Goal: Task Accomplishment & Management: Complete application form

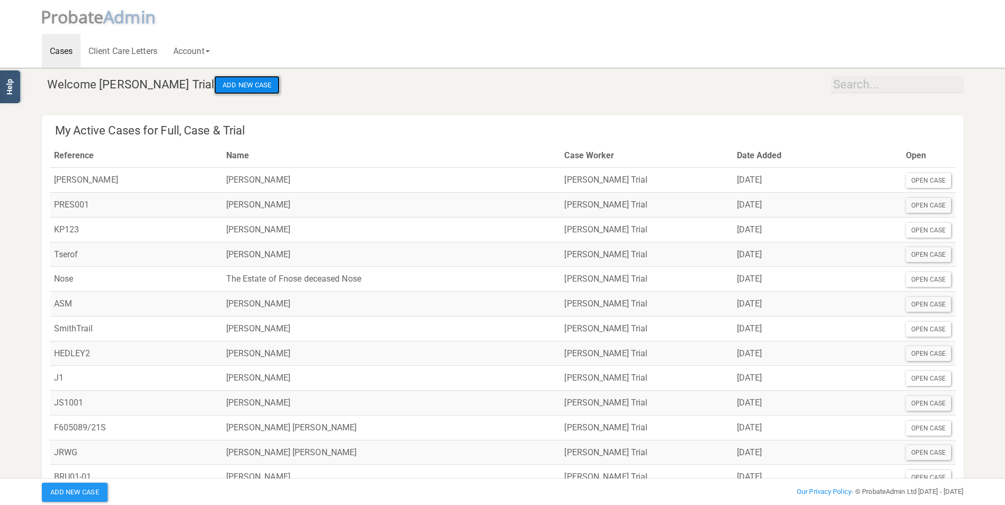
click at [214, 83] on button "Add New Case" at bounding box center [247, 85] width 66 height 19
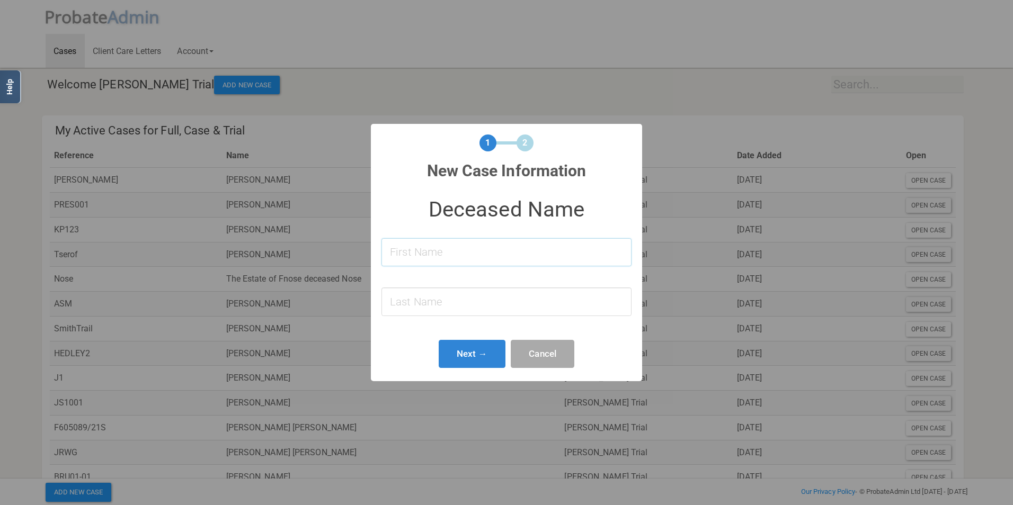
click at [406, 257] on input at bounding box center [506, 252] width 250 height 28
type input "[PERSON_NAME]"
click at [405, 301] on input at bounding box center [506, 302] width 250 height 28
type input "m"
type input "Marmion"
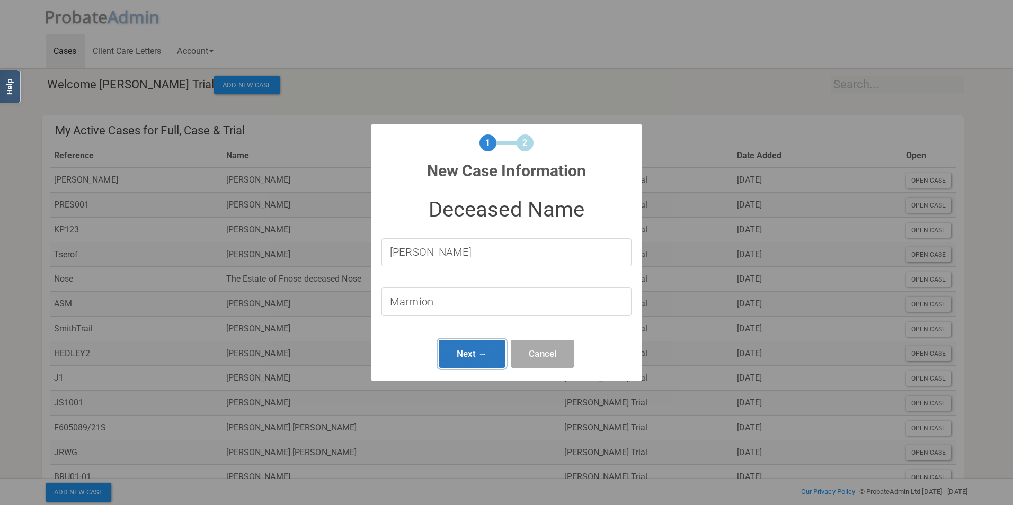
click at [462, 351] on button "Next →" at bounding box center [472, 354] width 67 height 28
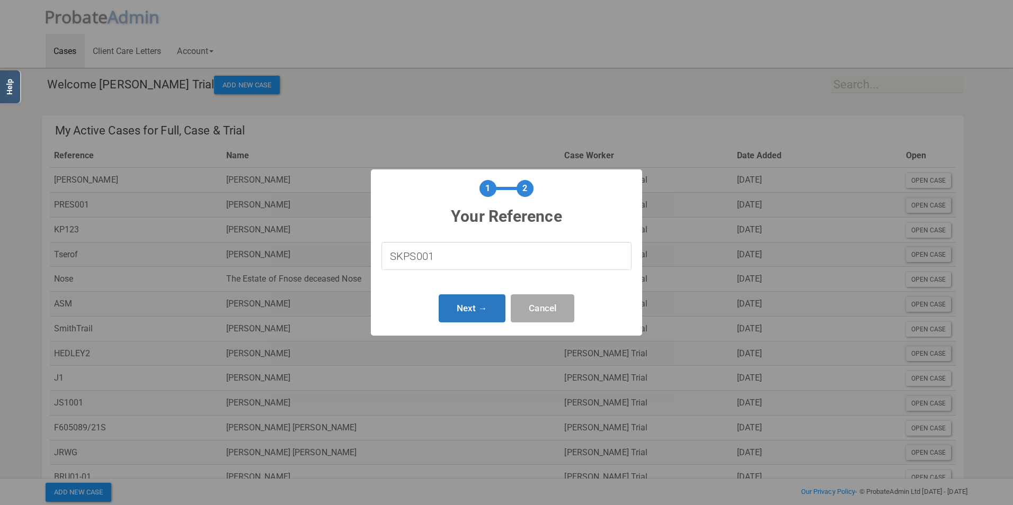
type input "SKPS001"
click at [467, 308] on button "Next →" at bounding box center [472, 309] width 67 height 28
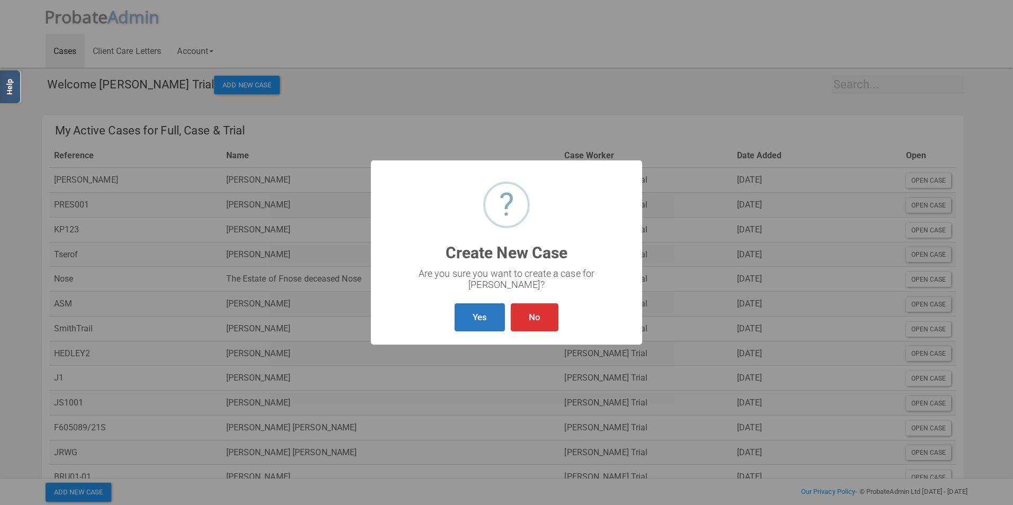
click at [484, 319] on button "Yes" at bounding box center [480, 318] width 50 height 28
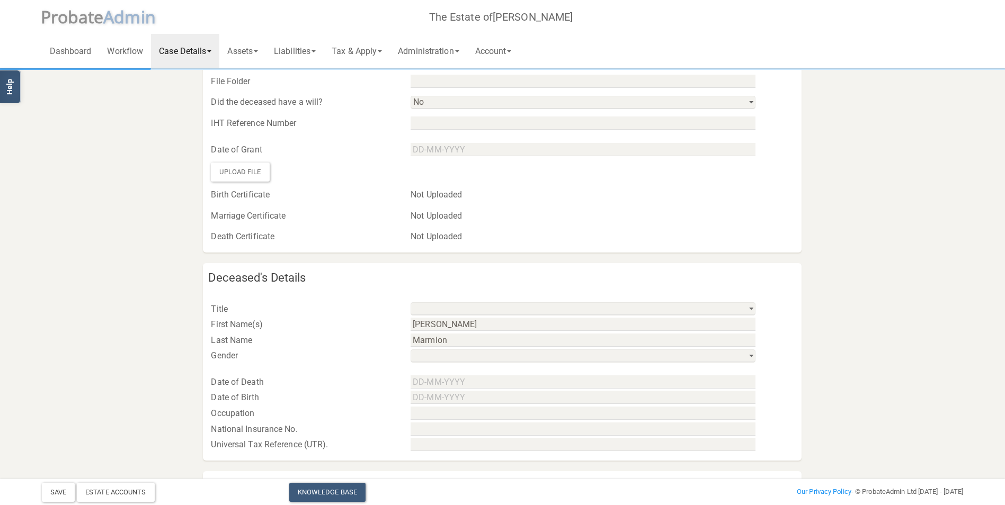
scroll to position [129, 0]
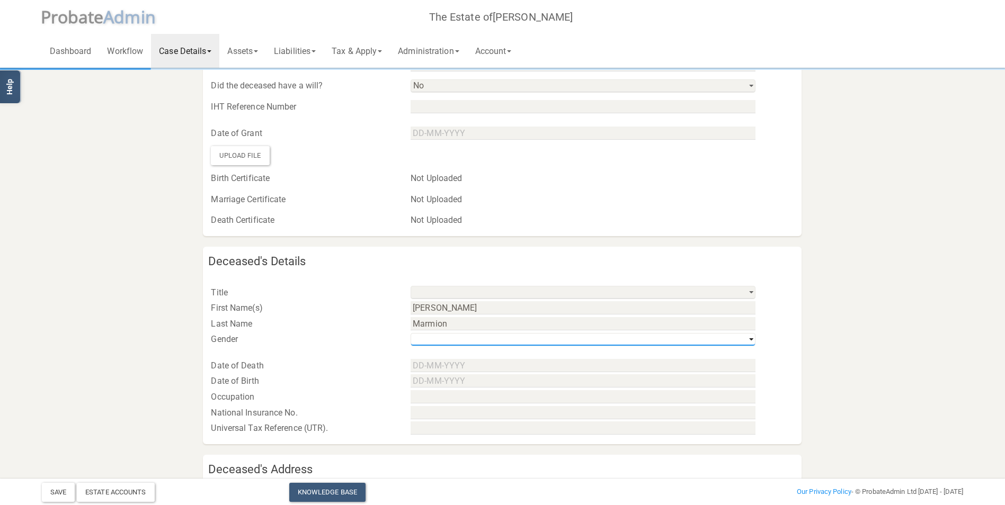
click at [749, 339] on select "his / him / he hers / her / she their / they / them" at bounding box center [583, 339] width 345 height 13
select select "string:m"
click at [411, 333] on select "his / him / he hers / her / she their / they / them" at bounding box center [583, 339] width 345 height 13
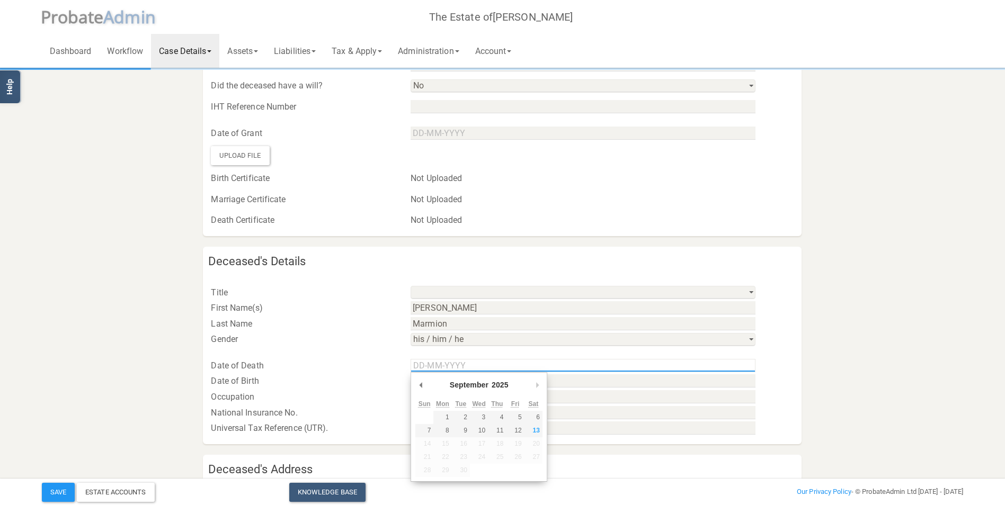
click at [419, 368] on input "Use the arrow keys to pick a date" at bounding box center [583, 365] width 345 height 13
type input "[DATE]"
click at [488, 344] on select "his / him / he hers / her / she their / they / them" at bounding box center [583, 339] width 345 height 13
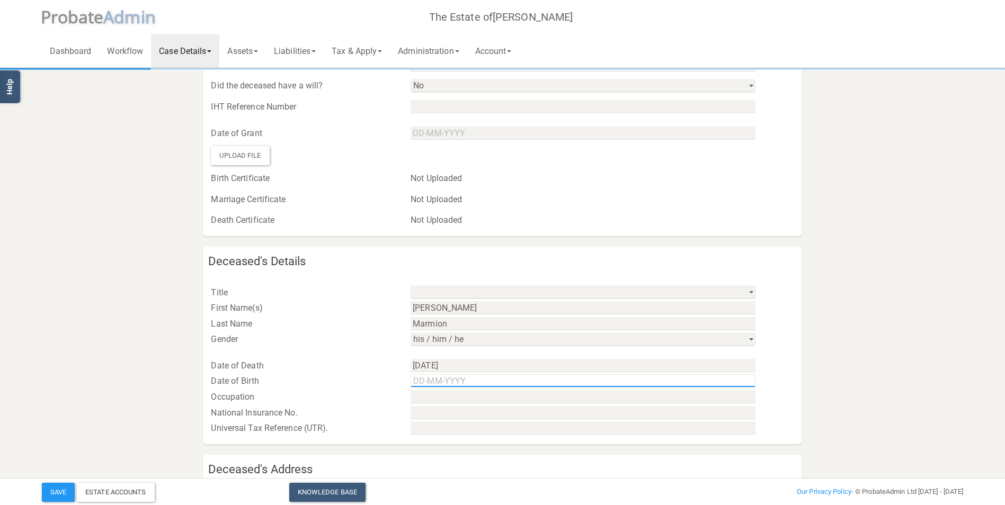
click at [417, 385] on input "text" at bounding box center [583, 381] width 345 height 13
click at [477, 354] on div "Date of Death [DATE]" at bounding box center [502, 361] width 599 height 26
click at [460, 385] on input "[DATE]" at bounding box center [583, 381] width 345 height 13
type input "[DATE]"
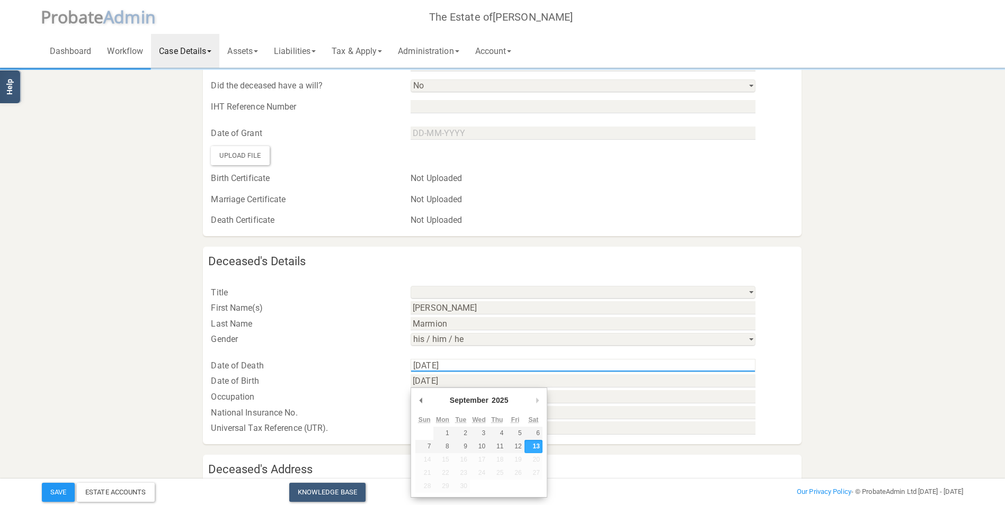
click at [482, 360] on input "[DATE]" at bounding box center [583, 365] width 345 height 13
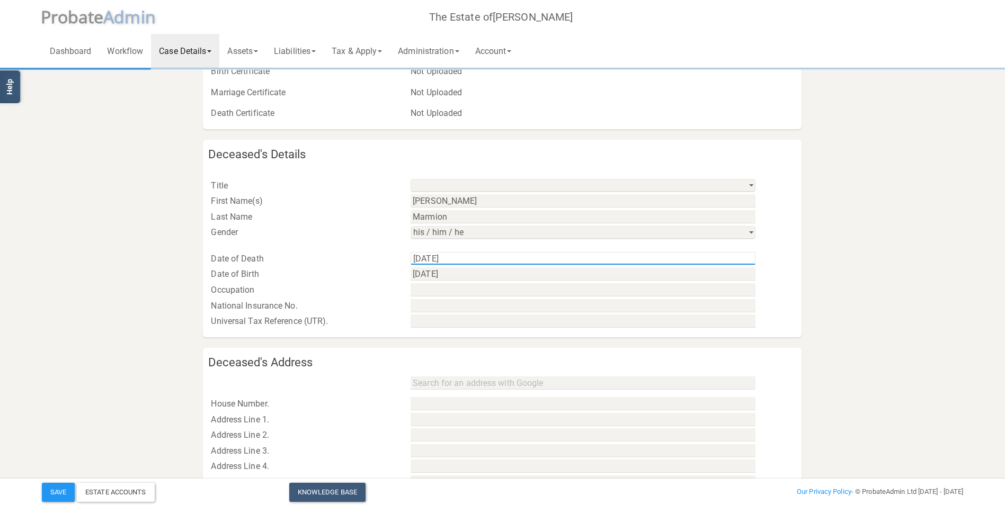
scroll to position [249, 0]
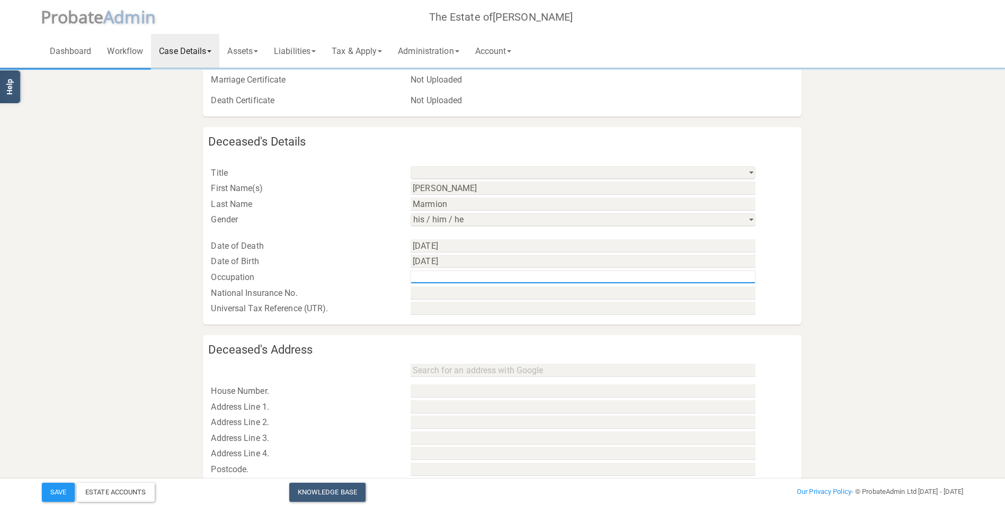
click at [423, 281] on input "text" at bounding box center [583, 277] width 345 height 13
type input "N"
type input "S"
type input "G"
type input "Health care worker"
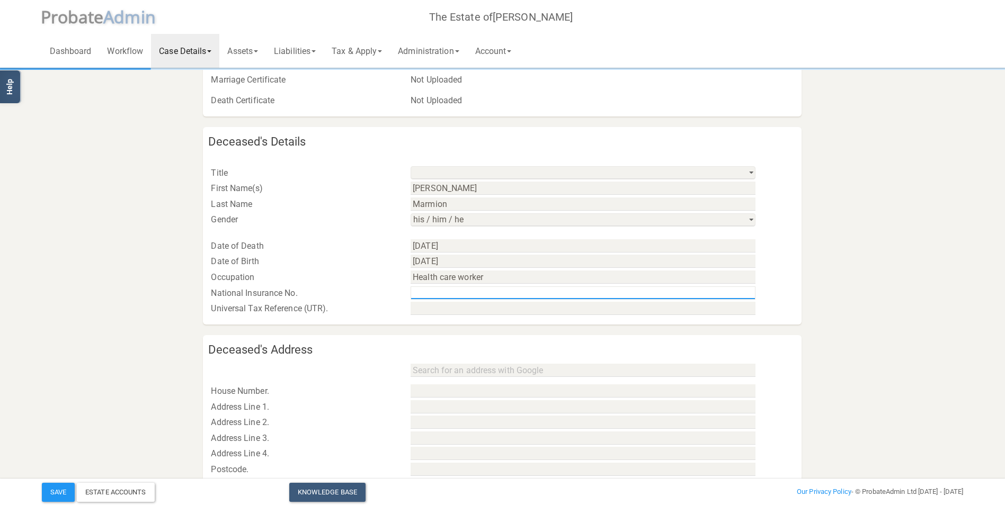
click at [425, 292] on input "text" at bounding box center [583, 293] width 345 height 13
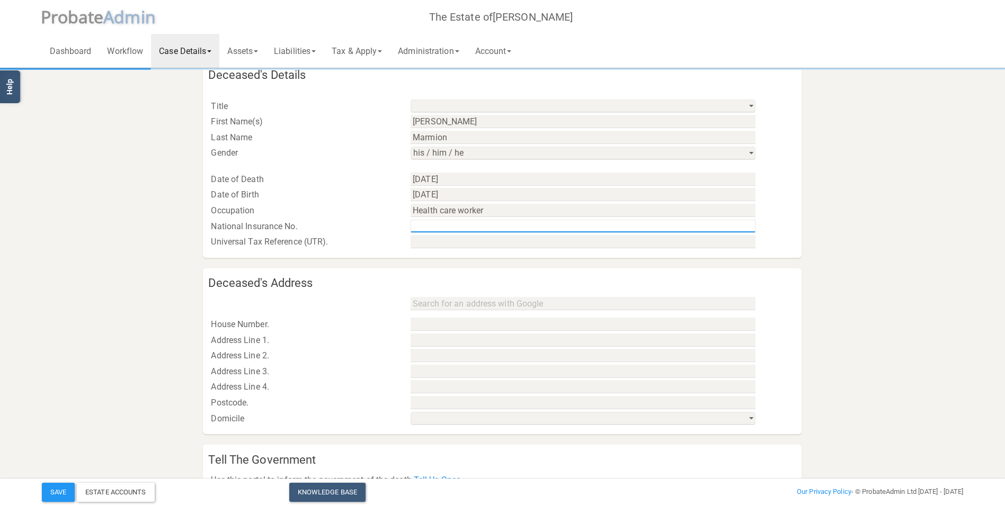
scroll to position [345, 0]
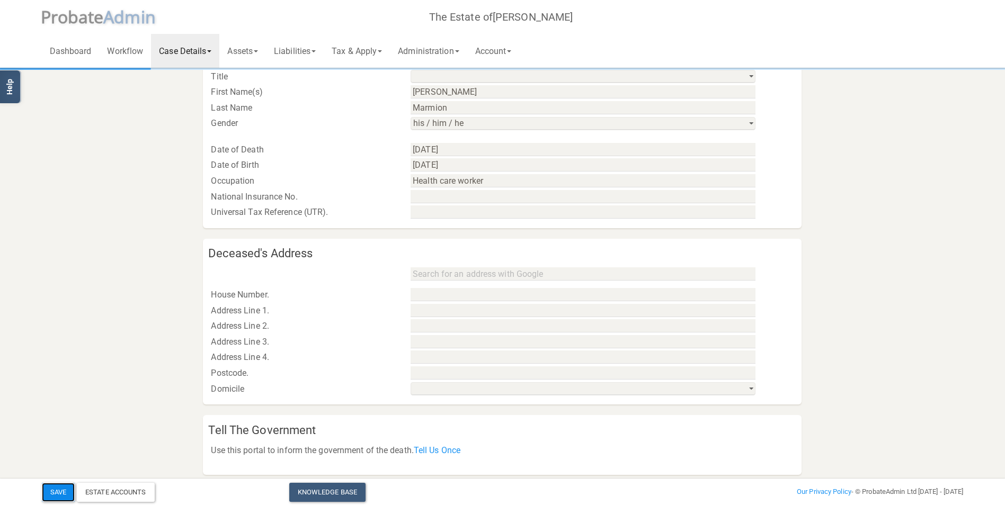
click at [59, 487] on button "Save" at bounding box center [58, 492] width 33 height 19
click at [114, 488] on div "Estate Accounts" at bounding box center [116, 492] width 78 height 19
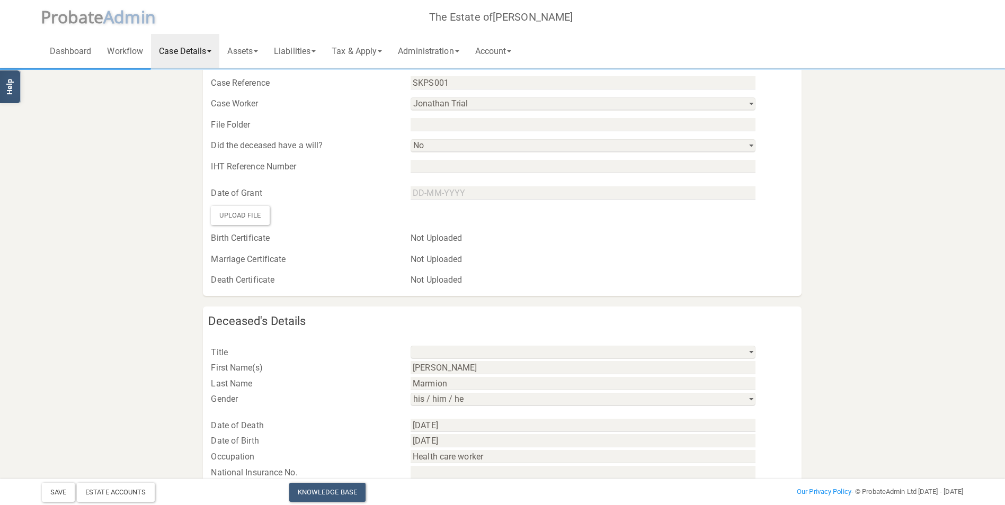
scroll to position [0, 0]
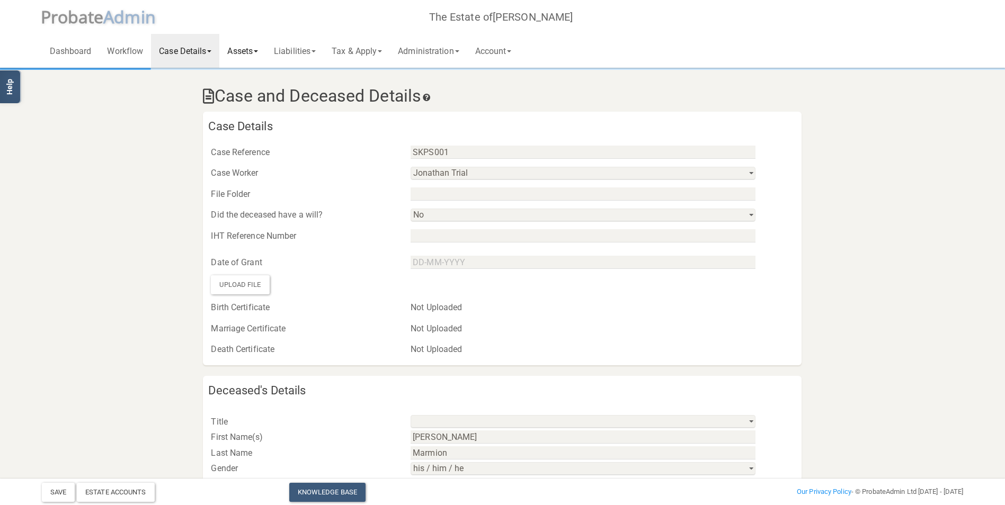
click at [261, 49] on link "Assets" at bounding box center [242, 51] width 47 height 34
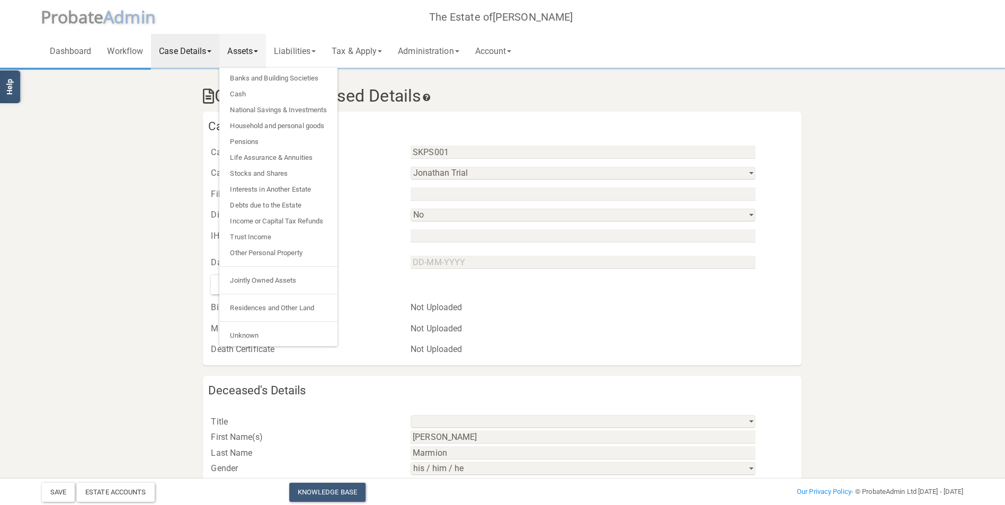
click at [185, 52] on link "Case Details" at bounding box center [185, 51] width 68 height 34
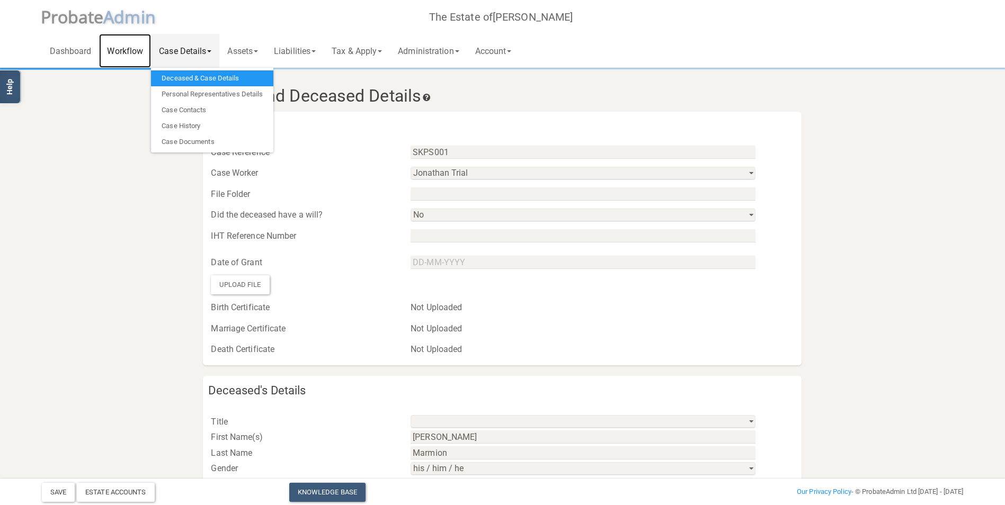
click at [138, 54] on link "Workflow" at bounding box center [125, 51] width 52 height 34
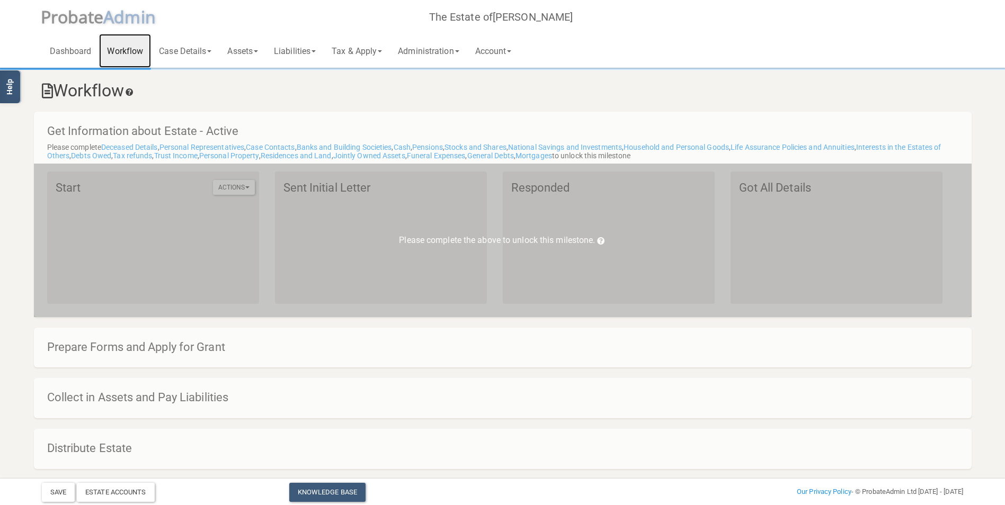
scroll to position [14, 0]
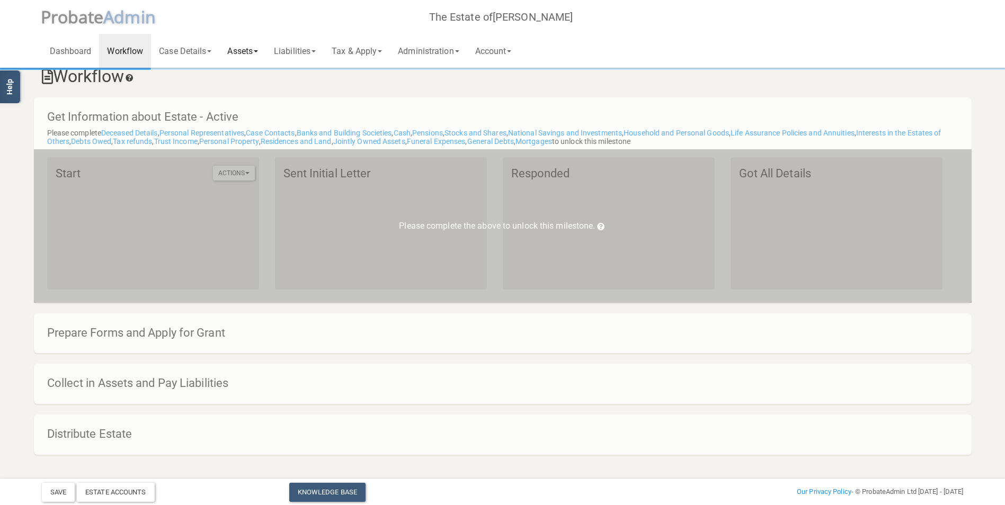
click at [256, 52] on link "Assets" at bounding box center [242, 51] width 47 height 34
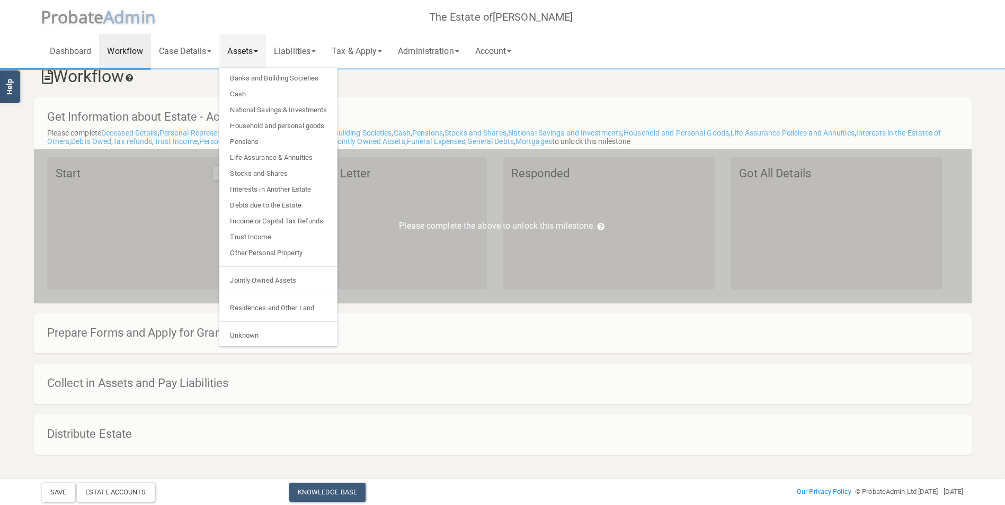
click at [241, 57] on link "Assets" at bounding box center [242, 51] width 47 height 34
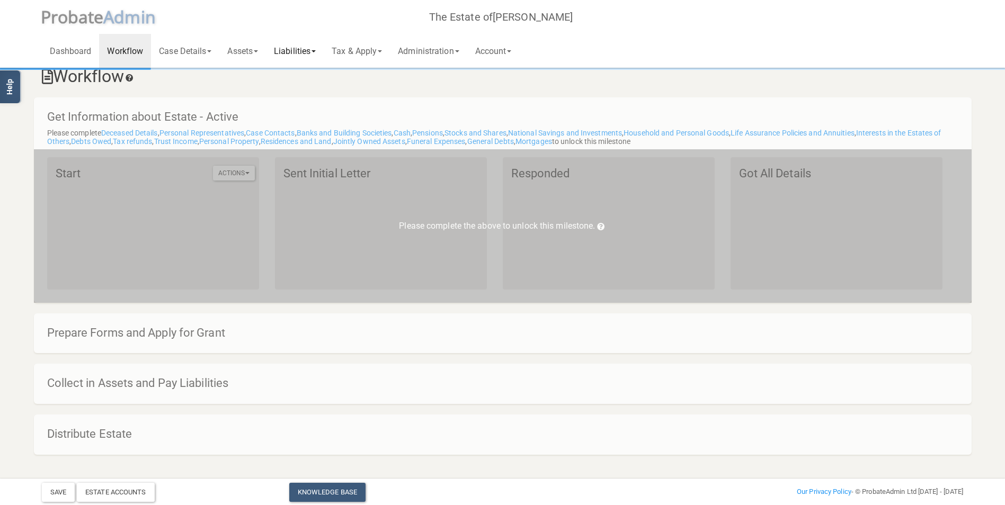
click at [317, 49] on link "Liabilities" at bounding box center [295, 51] width 58 height 34
click at [386, 51] on link "Tax & Apply" at bounding box center [357, 51] width 66 height 34
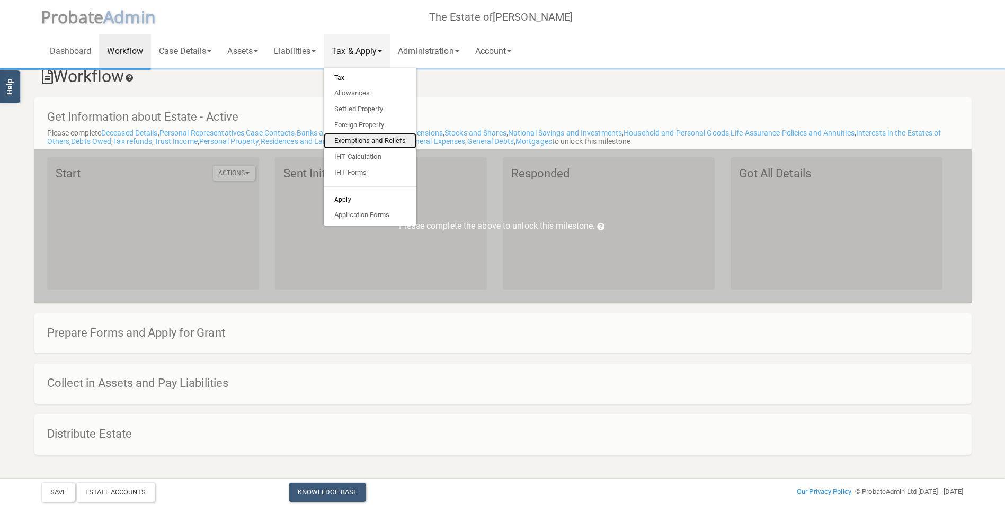
click at [369, 141] on link "Exemptions and Reliefs" at bounding box center [370, 141] width 93 height 16
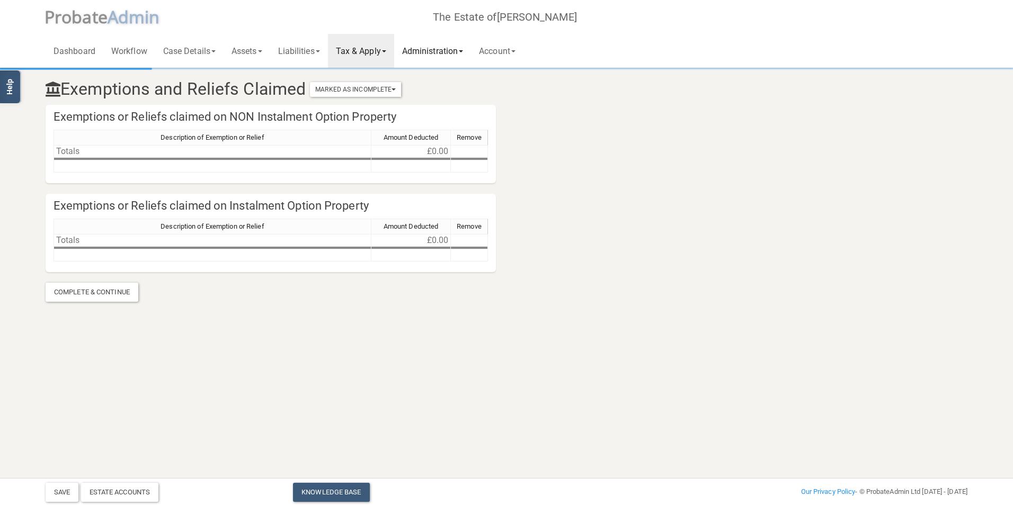
click at [463, 50] on span at bounding box center [461, 51] width 4 height 2
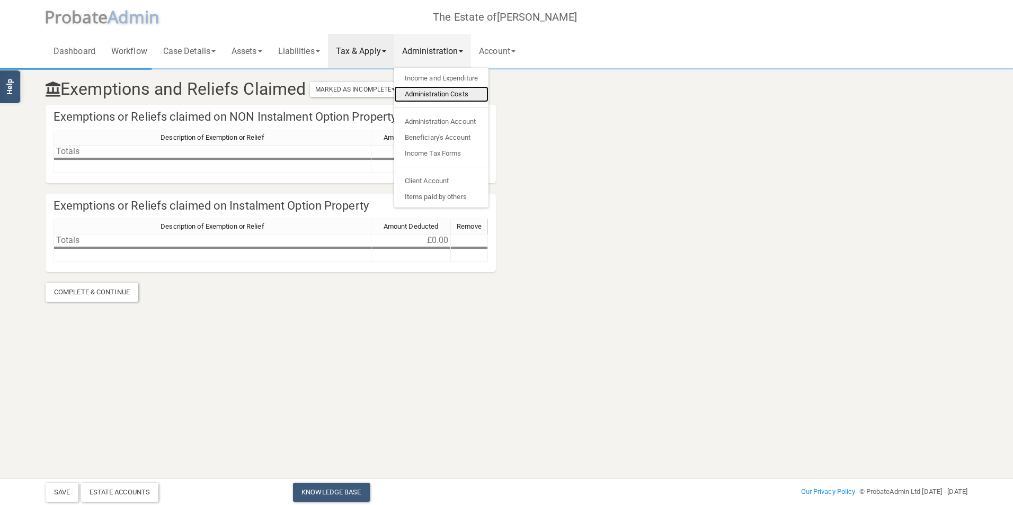
click at [438, 92] on link "Administration Costs" at bounding box center [441, 94] width 94 height 16
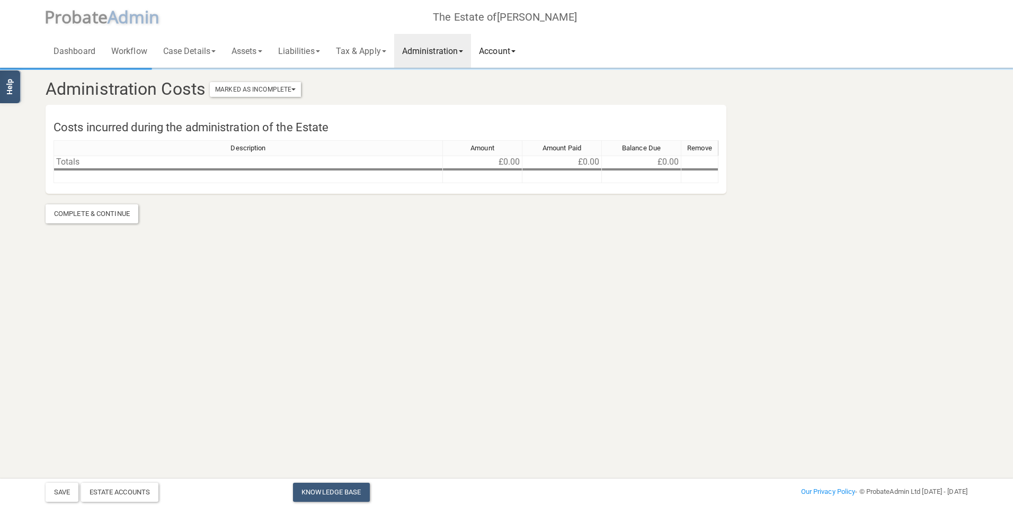
click at [497, 54] on link "Account" at bounding box center [497, 51] width 52 height 34
click at [257, 52] on link "Assets" at bounding box center [247, 51] width 47 height 34
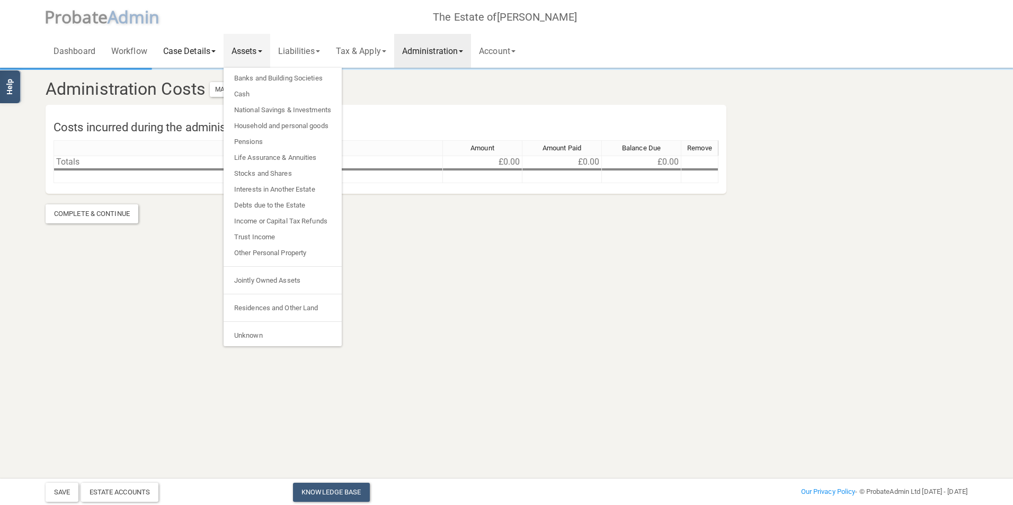
click at [183, 52] on link "Case Details" at bounding box center [189, 51] width 68 height 34
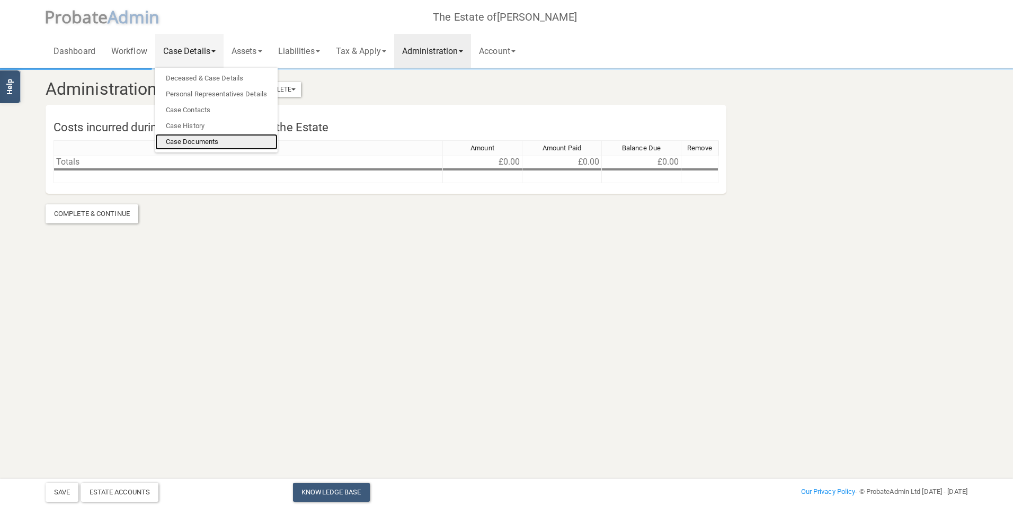
click at [173, 141] on link "Case Documents" at bounding box center [216, 142] width 122 height 16
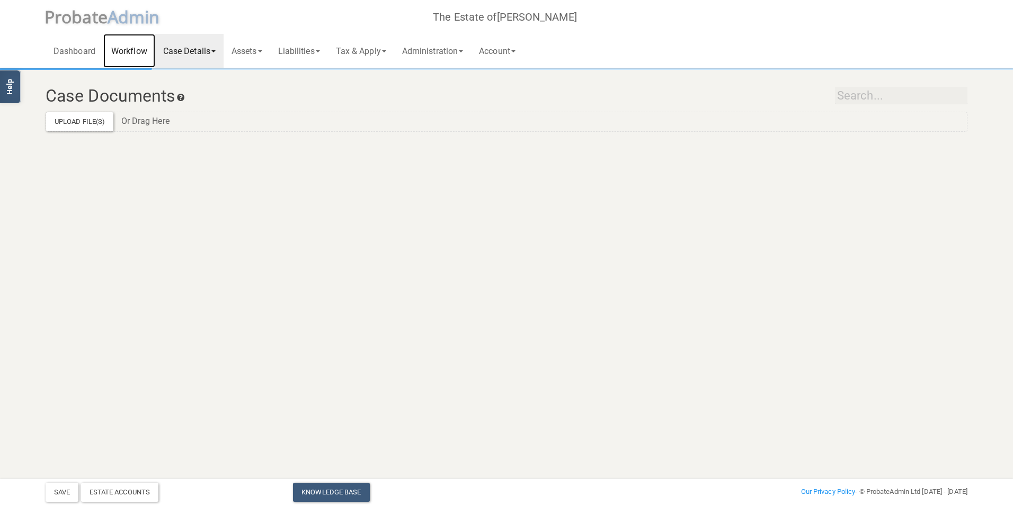
click at [131, 48] on link "Workflow" at bounding box center [129, 51] width 52 height 34
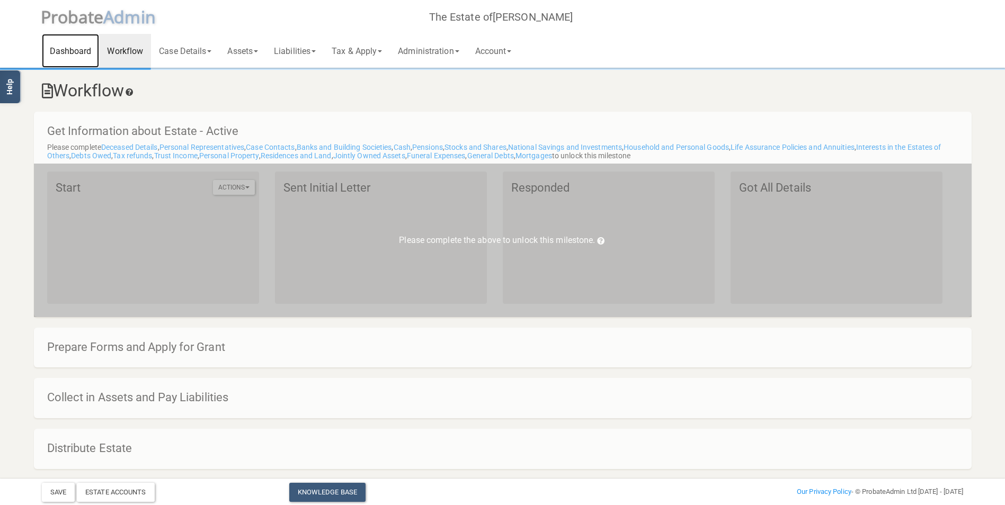
click at [76, 49] on link "Dashboard" at bounding box center [71, 51] width 58 height 34
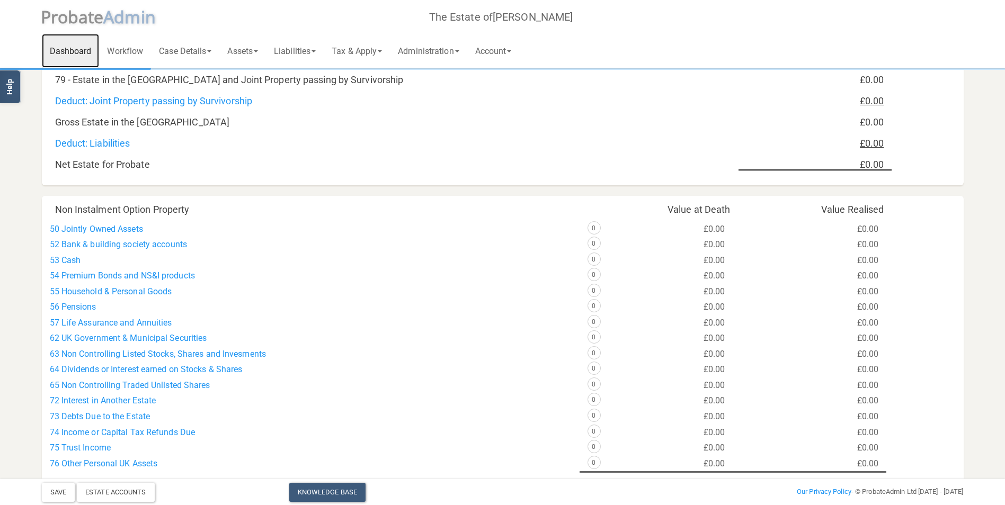
scroll to position [324, 0]
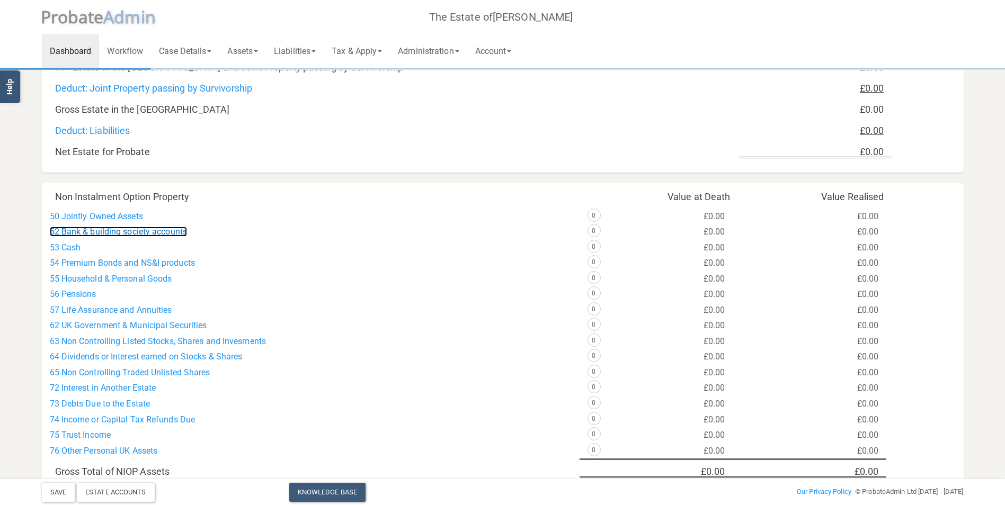
click at [111, 228] on link "52 Bank & building society accounts" at bounding box center [119, 232] width 138 height 10
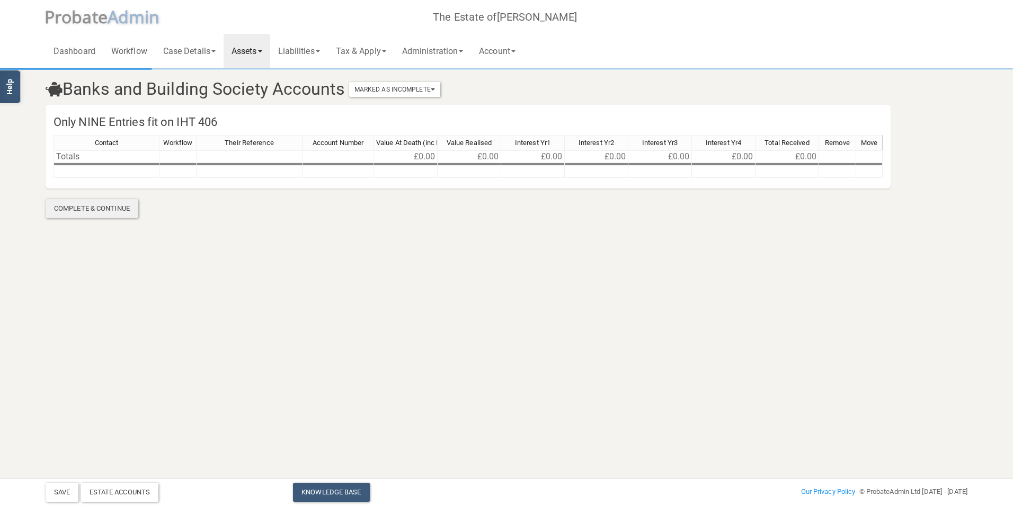
click at [102, 203] on div "Complete & Continue" at bounding box center [92, 208] width 93 height 19
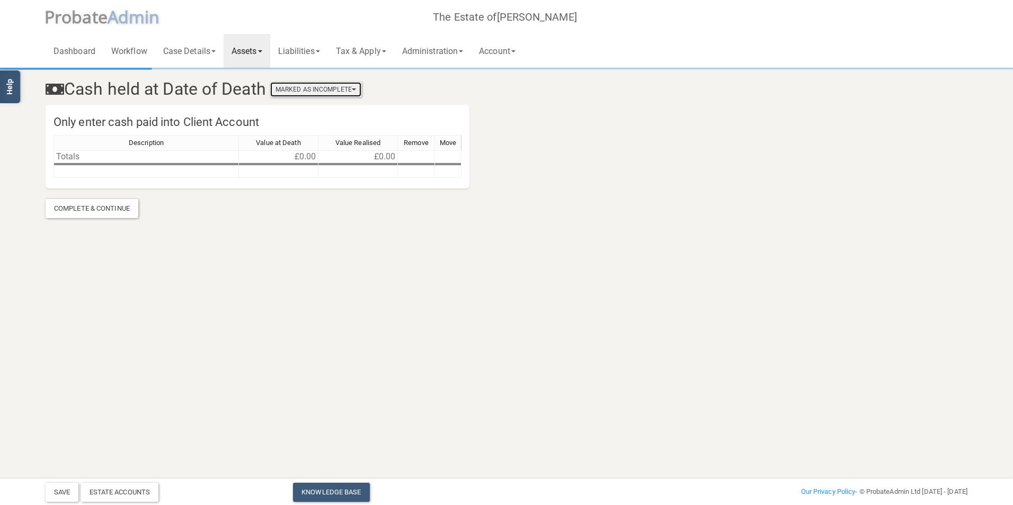
click at [356, 90] on span "button" at bounding box center [354, 89] width 4 height 2
click at [59, 100] on div "Cash held at Date of Death Marked As Incomplete Mark As Incomplete Mark As Comp…" at bounding box center [507, 86] width 938 height 35
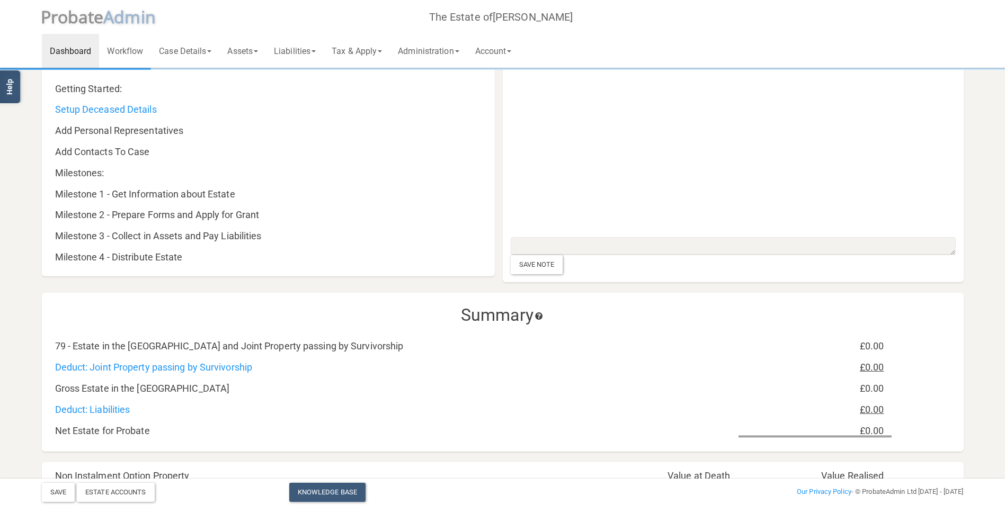
scroll to position [49, 0]
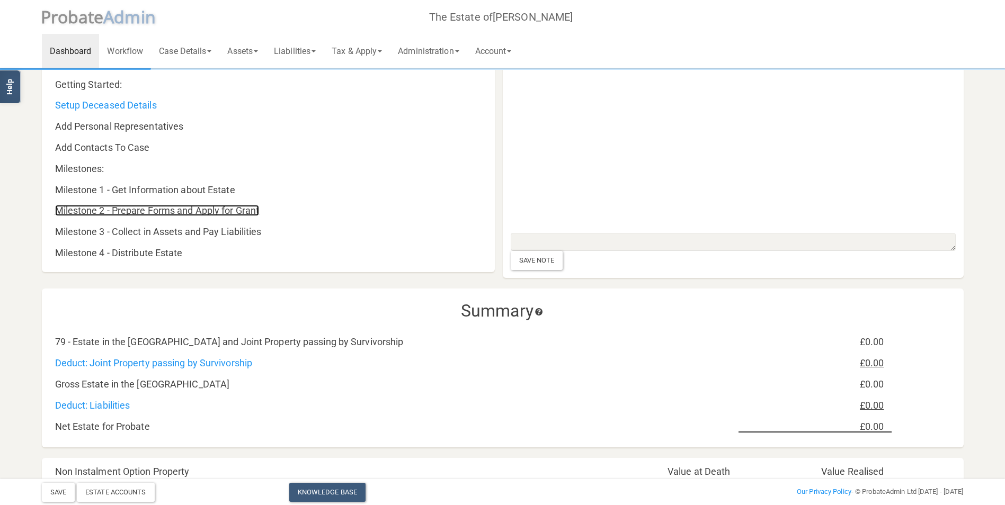
click at [167, 211] on link "Milestone 2 - Prepare Forms and Apply for Grant" at bounding box center [157, 210] width 204 height 11
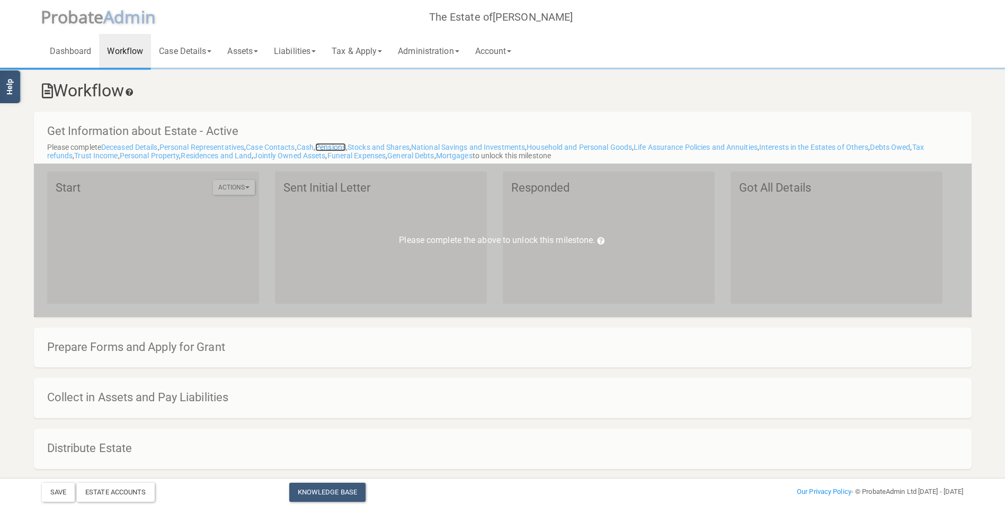
click at [331, 147] on link "Pensions" at bounding box center [330, 147] width 31 height 8
click at [281, 153] on link "Jointly Owned Assets" at bounding box center [289, 156] width 72 height 8
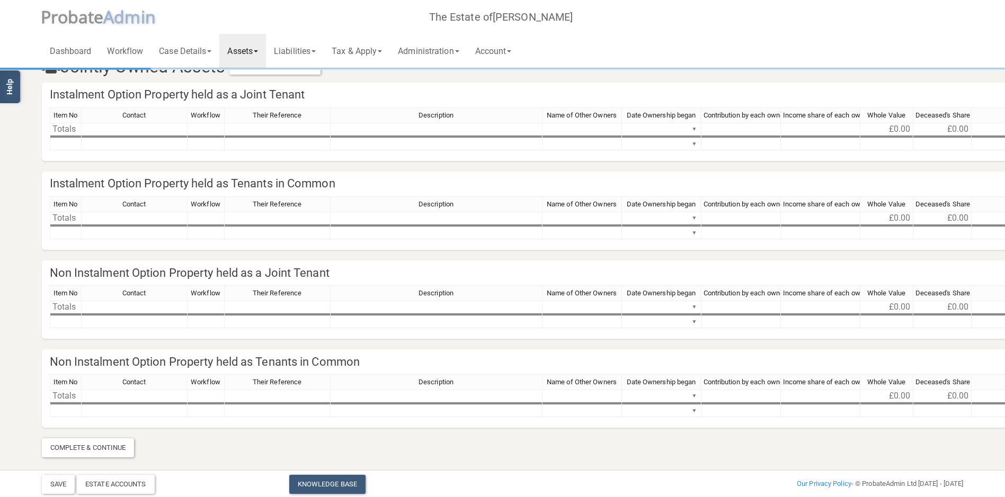
scroll to position [5, 0]
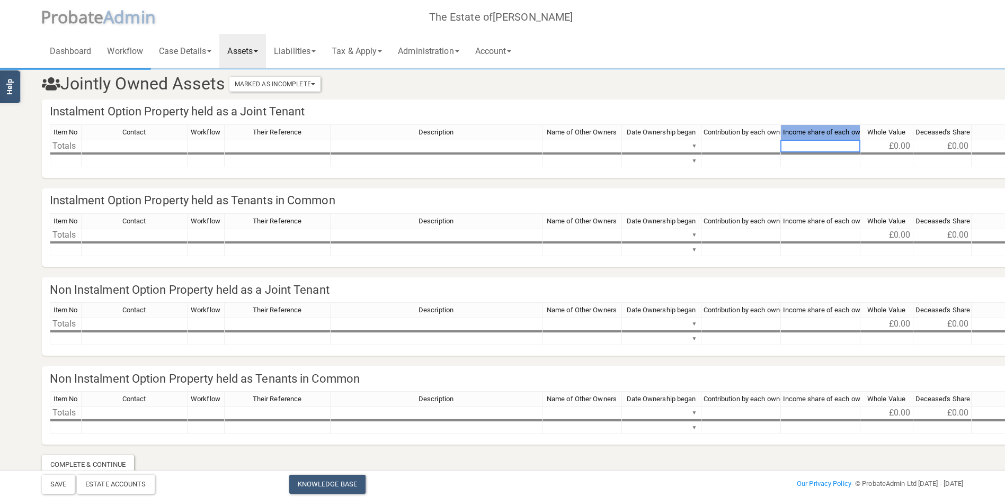
click at [791, 131] on span "Income share of each owner" at bounding box center [826, 132] width 87 height 8
click at [731, 141] on div "Item No Contact Workflow Their Reference Description Name of Other Owners Date …" at bounding box center [925, 133] width 1751 height 18
click at [678, 147] on td "▼" at bounding box center [661, 146] width 79 height 13
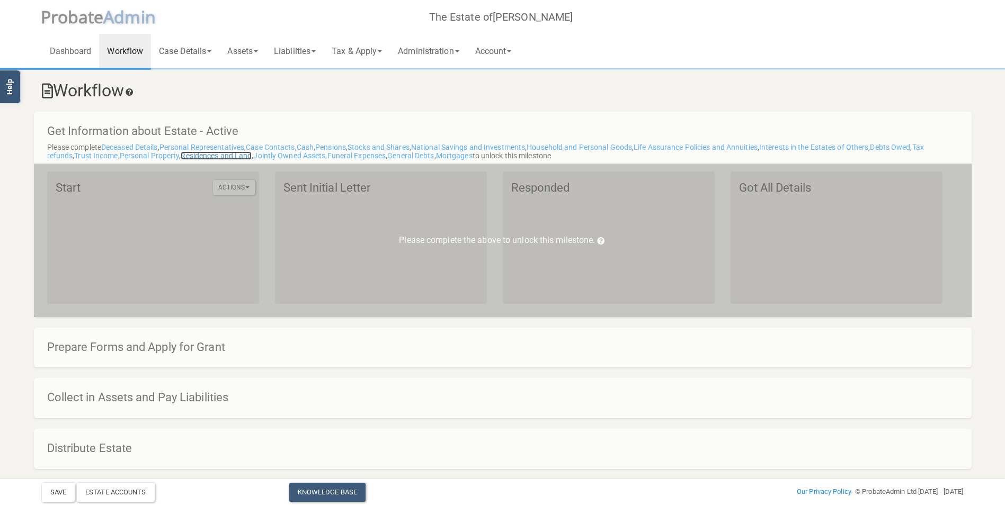
click at [228, 154] on link "Residences and Land" at bounding box center [216, 156] width 71 height 8
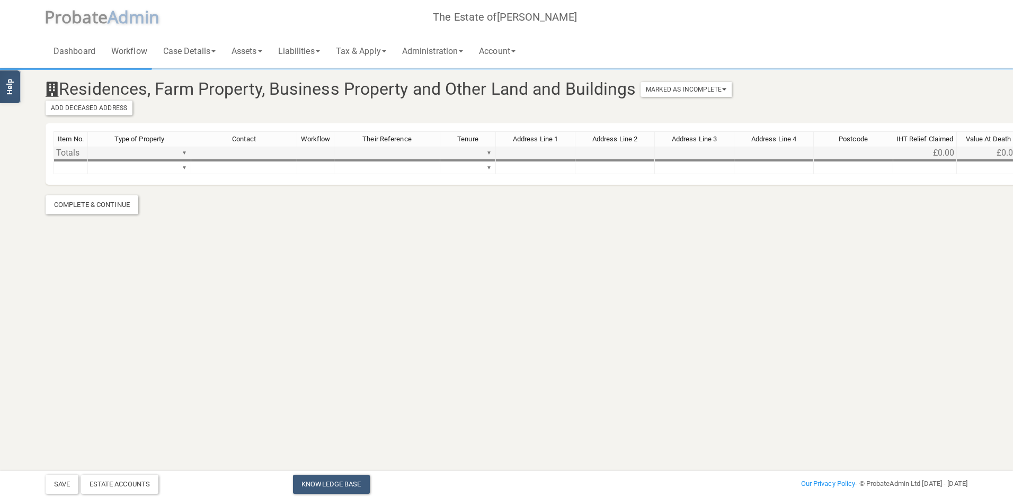
click at [131, 152] on td "▼" at bounding box center [139, 153] width 103 height 13
click at [188, 153] on div "▼" at bounding box center [184, 152] width 8 height 11
click at [186, 153] on div "▼" at bounding box center [184, 152] width 8 height 11
click at [181, 165] on div "Item No. Type of Property Contact Workflow Their Reference Tenure Address Line …" at bounding box center [601, 157] width 1094 height 52
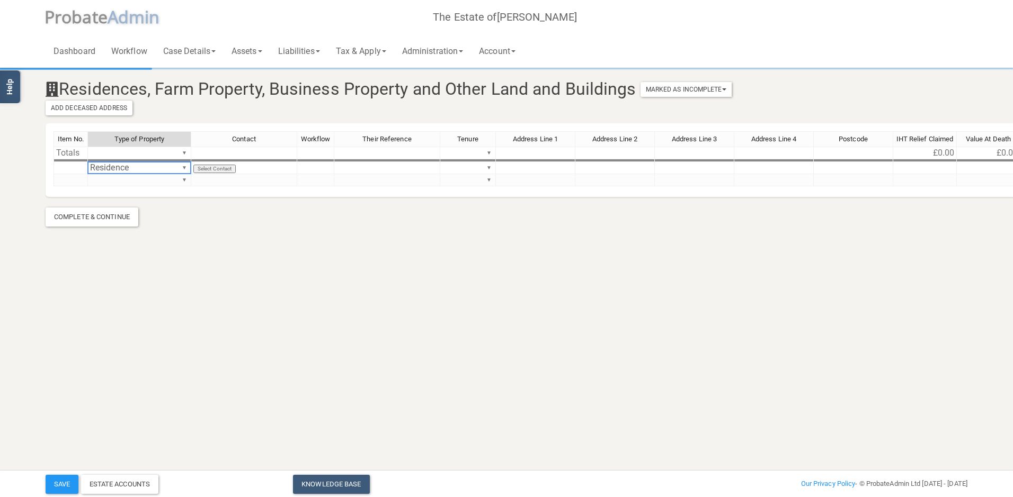
click at [154, 172] on div "Item No. Type of Property Contact Workflow Their Reference Tenure Address Line …" at bounding box center [601, 163] width 1094 height 65
click at [249, 167] on td "Select Contact" at bounding box center [244, 168] width 106 height 12
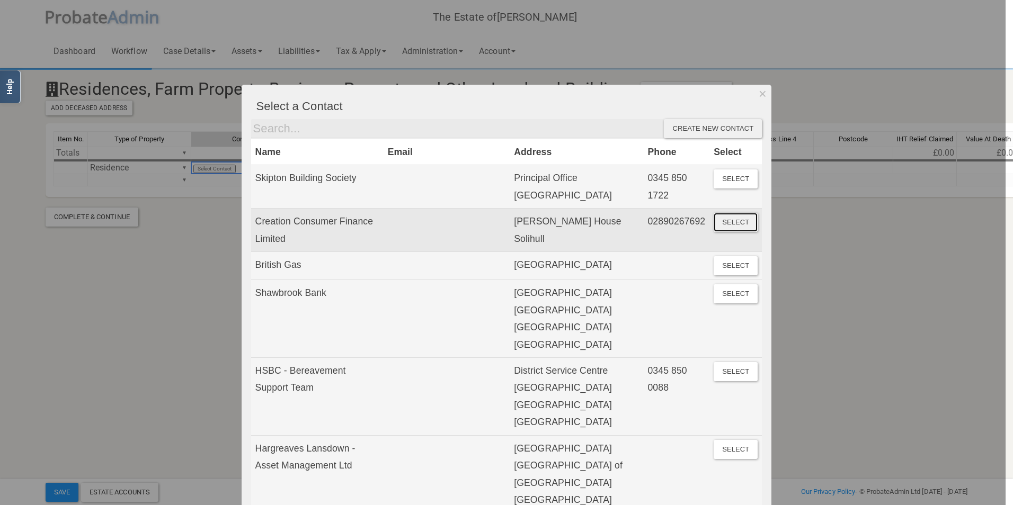
click at [727, 232] on button "Select" at bounding box center [736, 222] width 44 height 19
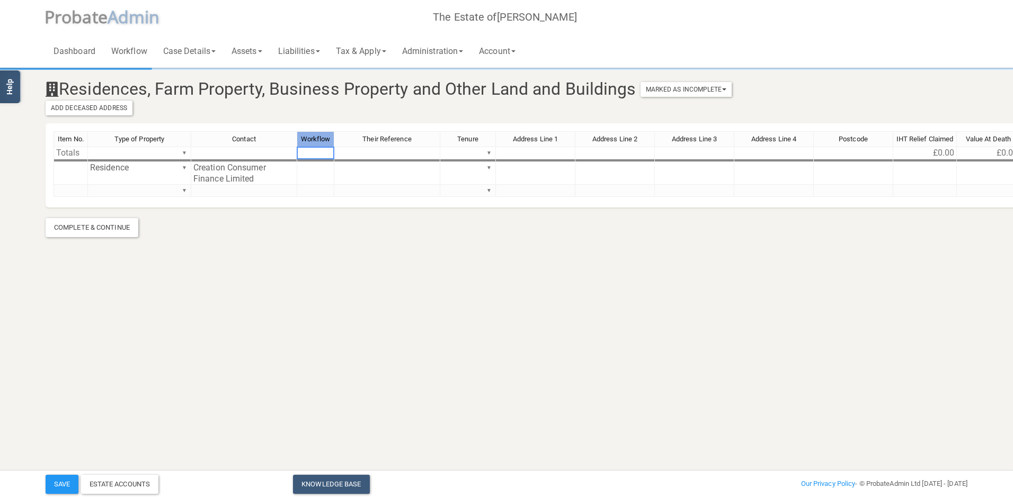
click at [314, 143] on div "Workflow" at bounding box center [315, 139] width 37 height 15
click at [383, 140] on span "Their Reference" at bounding box center [386, 139] width 49 height 8
click at [485, 149] on div "▼" at bounding box center [489, 152] width 8 height 11
click at [487, 150] on div "▼" at bounding box center [489, 152] width 8 height 11
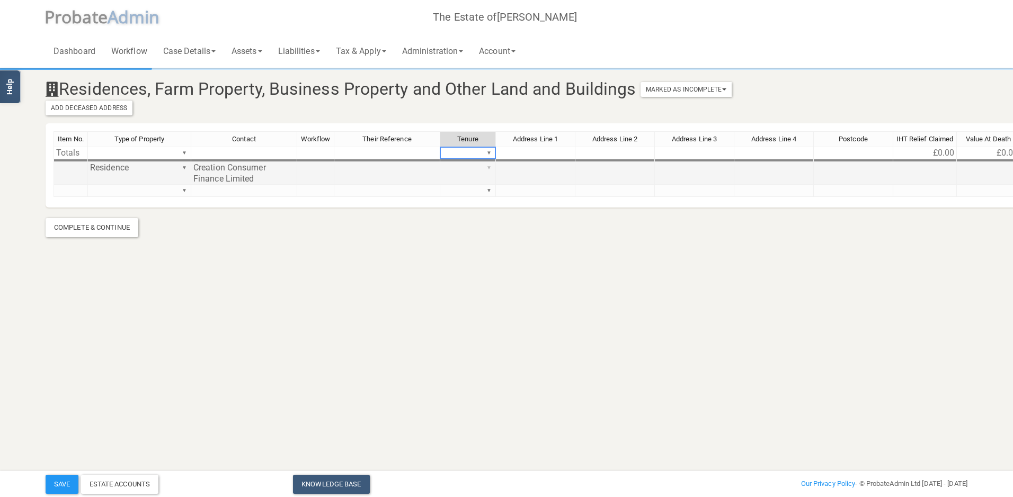
click at [490, 164] on div "Item No. Type of Property Contact Workflow Their Reference Tenure Address Line …" at bounding box center [601, 168] width 1094 height 75
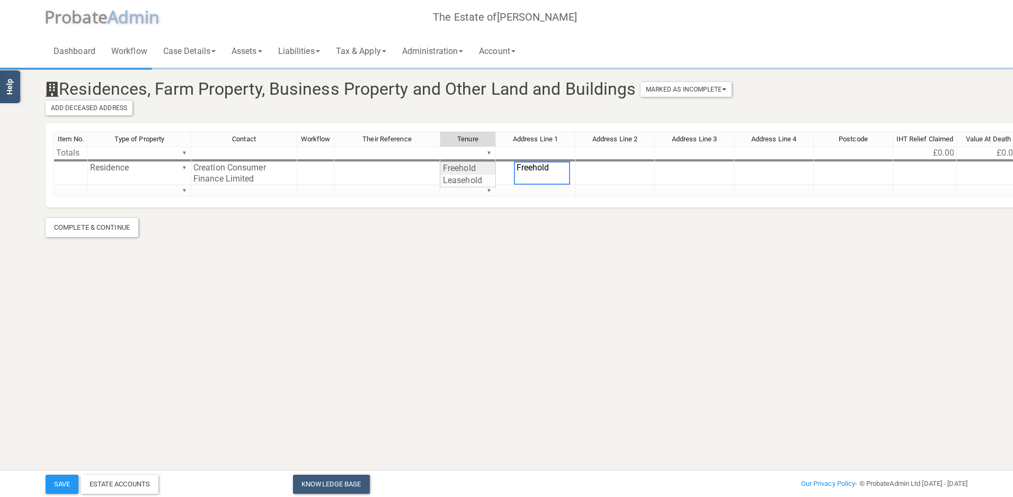
click at [484, 168] on div "Item No. Type of Property Contact Workflow Their Reference Tenure Address Line …" at bounding box center [601, 168] width 1094 height 75
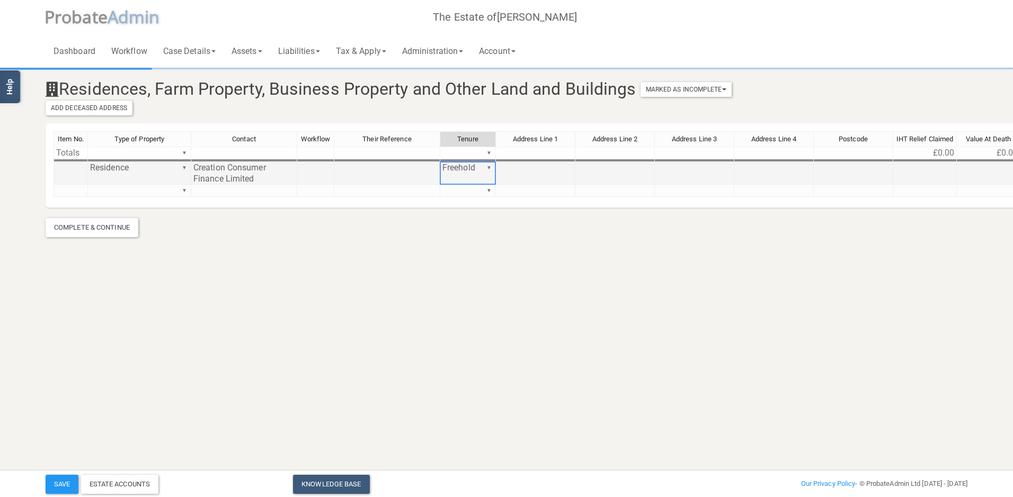
click at [559, 165] on td at bounding box center [535, 173] width 79 height 23
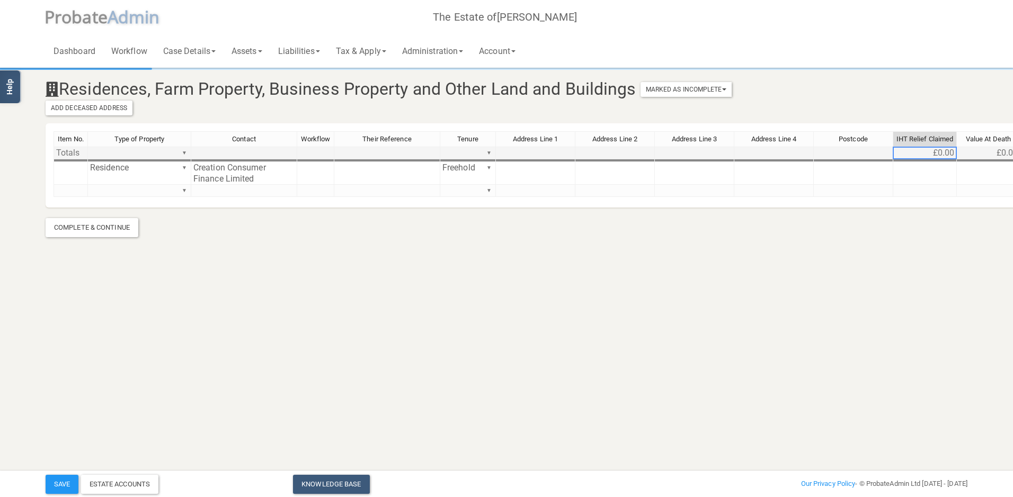
click at [938, 154] on td "£0.00" at bounding box center [925, 153] width 64 height 13
